Goal: Find specific page/section: Find specific page/section

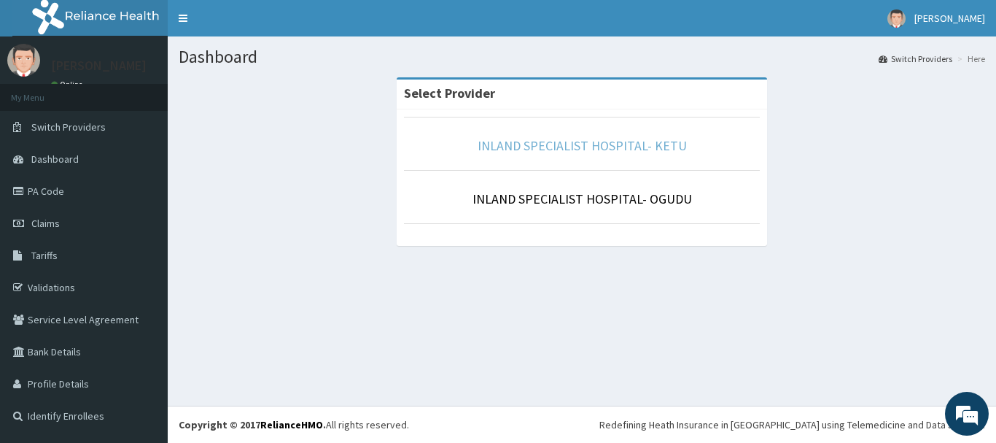
click at [608, 141] on link "INLAND SPECIALIST HOSPITAL- KETU" at bounding box center [582, 145] width 209 height 17
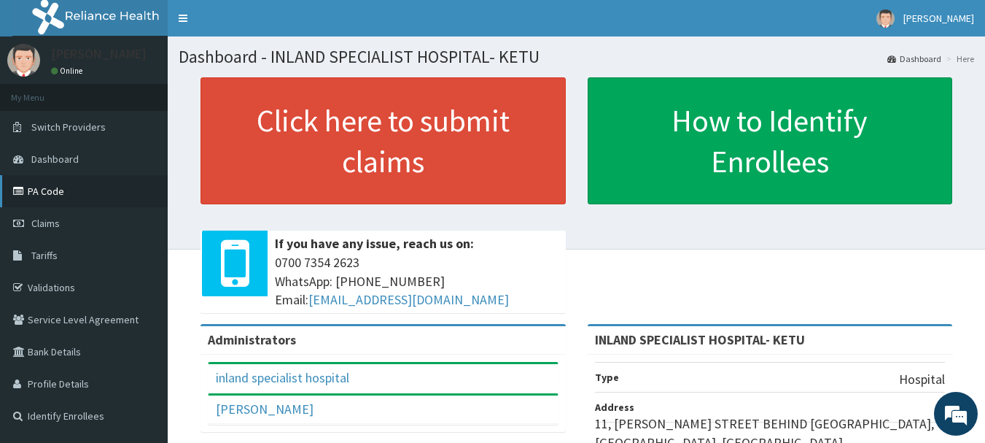
click at [43, 194] on link "PA Code" at bounding box center [84, 191] width 168 height 32
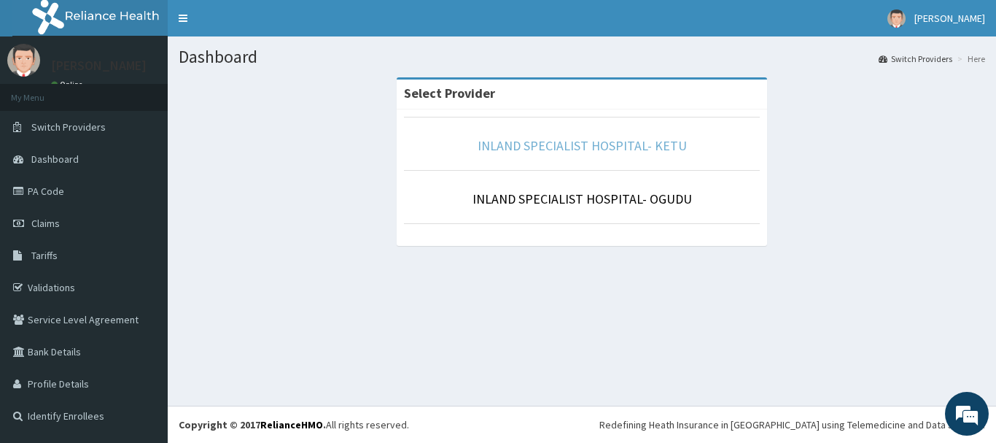
click at [511, 147] on link "INLAND SPECIALIST HOSPITAL- KETU" at bounding box center [582, 145] width 209 height 17
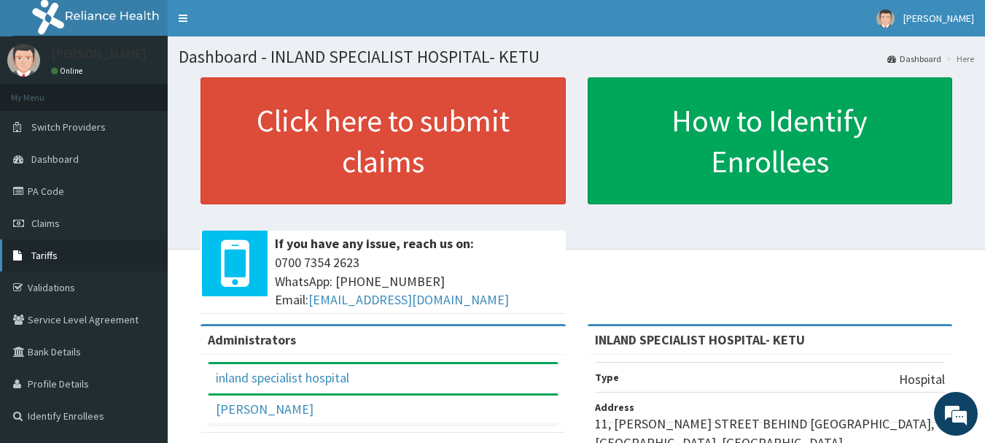
click at [57, 249] on span "Tariffs" at bounding box center [44, 255] width 26 height 13
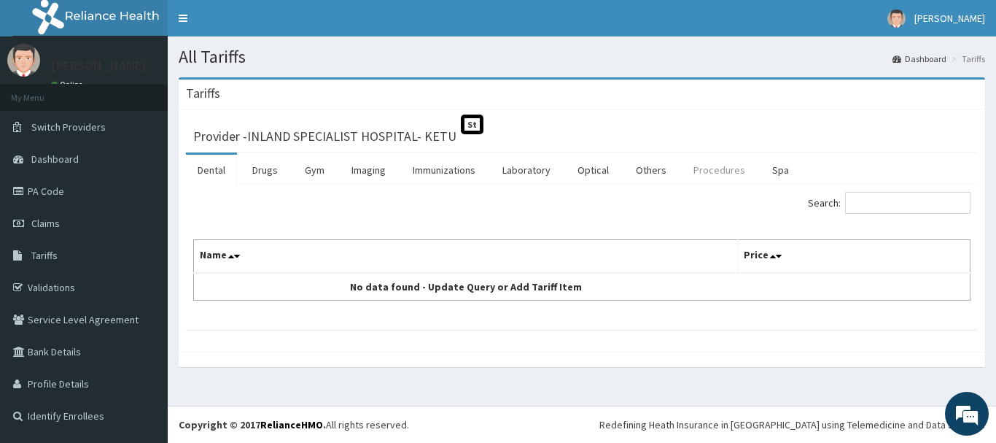
click at [689, 166] on link "Procedures" at bounding box center [719, 170] width 75 height 31
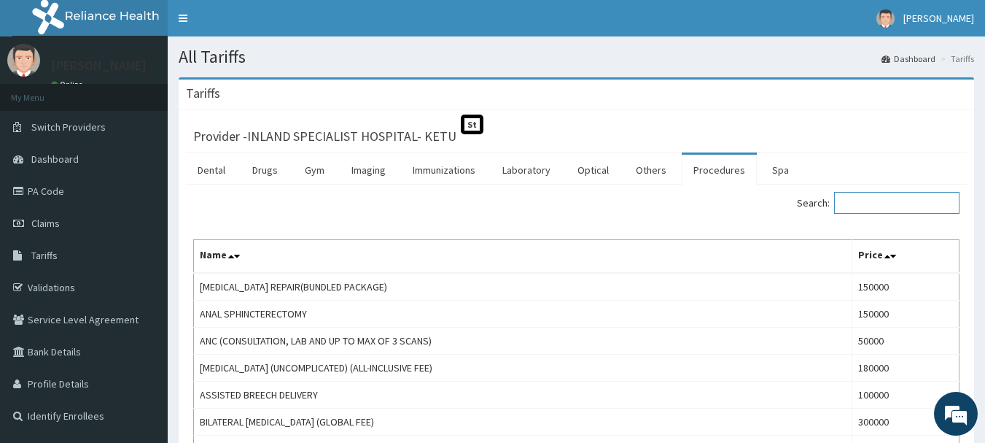
click at [898, 206] on input "Search:" at bounding box center [896, 203] width 125 height 22
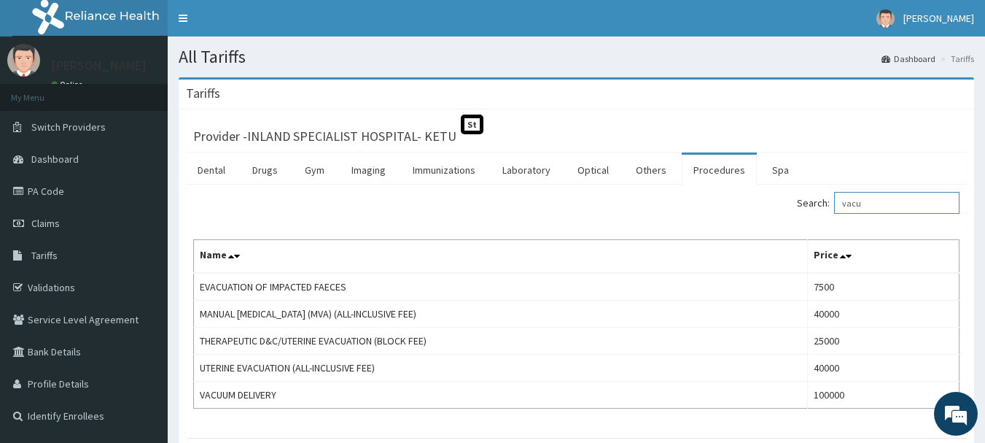
drag, startPoint x: 905, startPoint y: 209, endPoint x: 846, endPoint y: 211, distance: 59.1
click at [846, 211] on label "Search: vacu" at bounding box center [878, 203] width 163 height 22
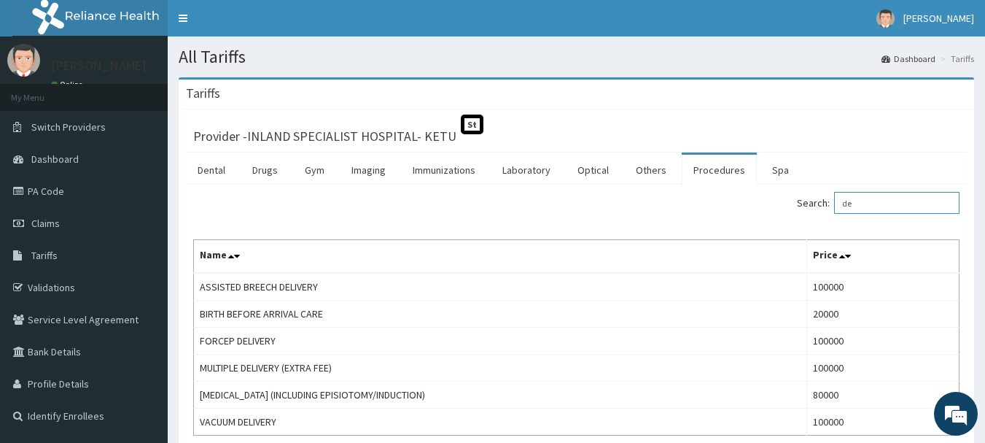
type input "d"
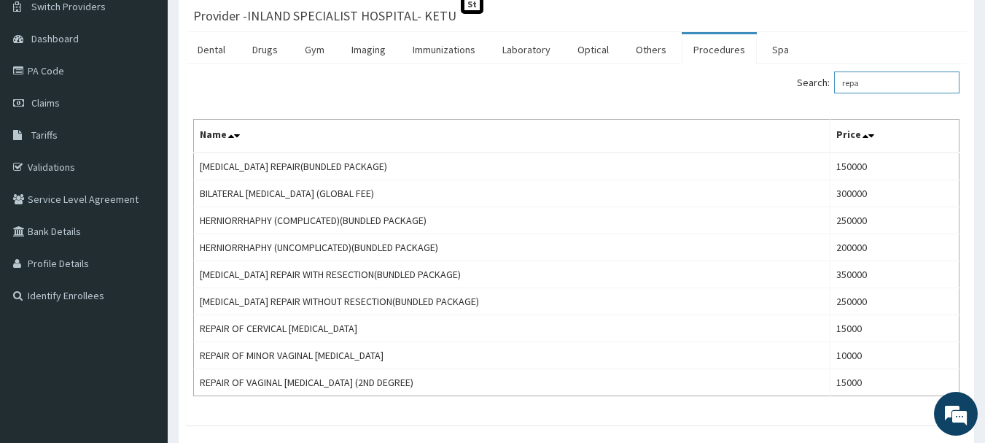
scroll to position [121, 0]
type input "repa"
